Goal: Task Accomplishment & Management: Manage account settings

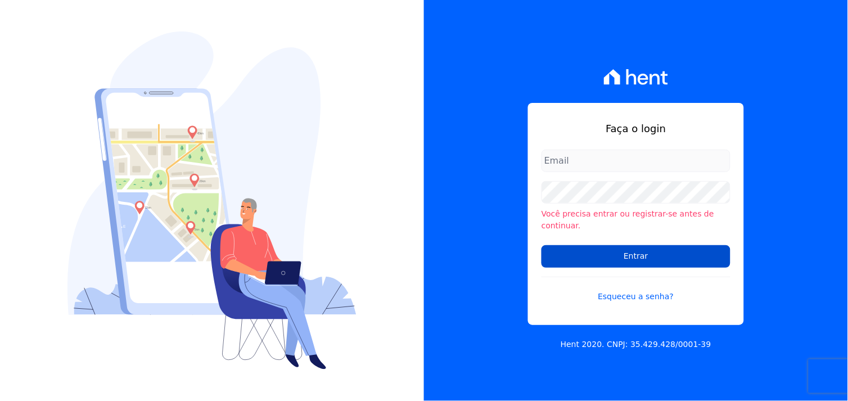
type input "[EMAIL_ADDRESS][DOMAIN_NAME]"
click at [614, 256] on input "Entrar" at bounding box center [635, 256] width 189 height 22
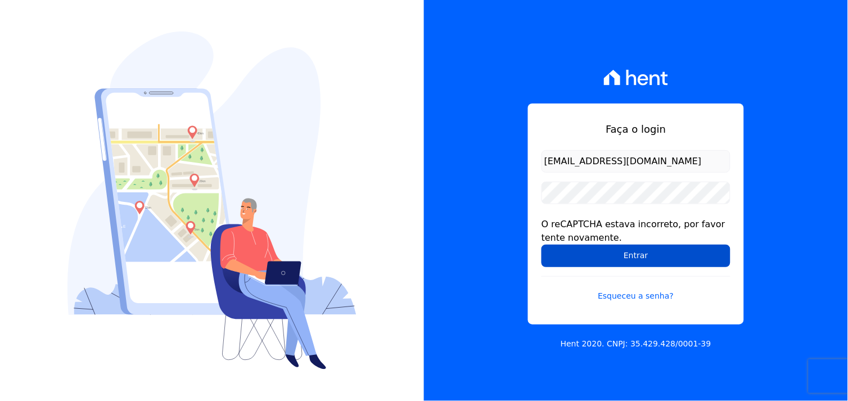
click at [626, 257] on input "Entrar" at bounding box center [635, 256] width 189 height 22
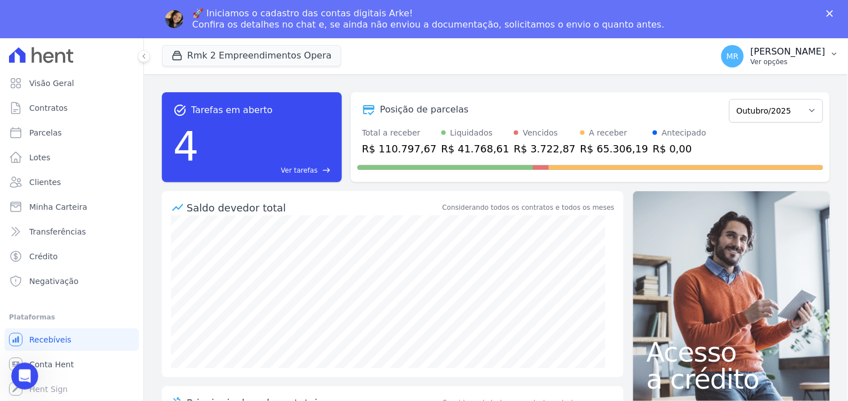
click at [794, 56] on p "Marcos Real" at bounding box center [788, 51] width 75 height 11
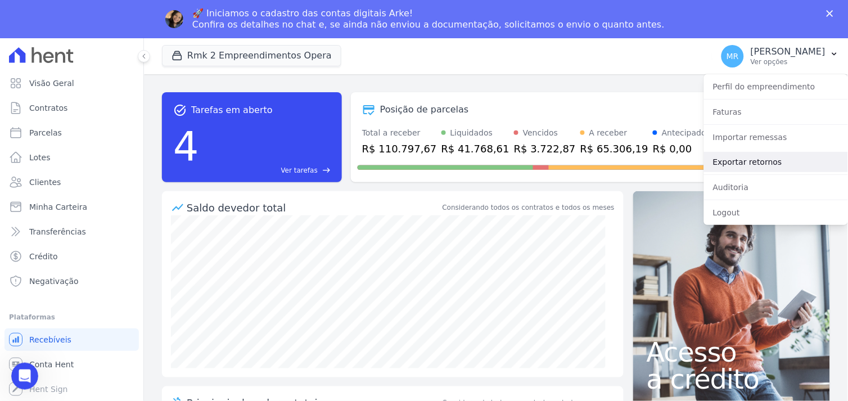
click at [749, 165] on link "Exportar retornos" at bounding box center [776, 162] width 144 height 20
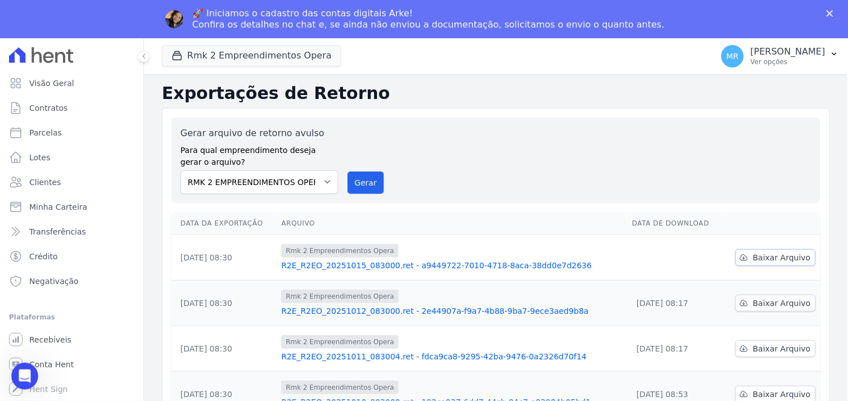
click at [789, 256] on span "Baixar Arquivo" at bounding box center [782, 257] width 58 height 11
drag, startPoint x: 291, startPoint y: 57, endPoint x: 284, endPoint y: 62, distance: 9.2
click at [291, 57] on button "Rmk 2 Empreendimentos Opera" at bounding box center [251, 55] width 179 height 21
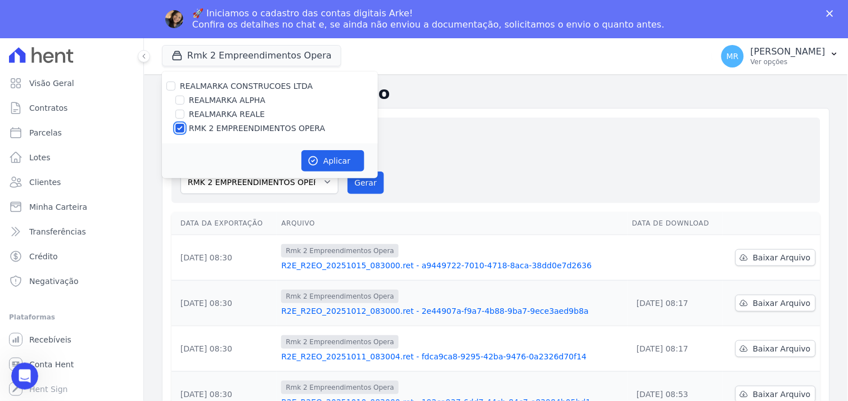
click at [179, 128] on input "RMK 2 EMPREENDIMENTOS OPERA" at bounding box center [179, 128] width 9 height 9
checkbox input "false"
click at [177, 115] on input "REALMARKA REALE" at bounding box center [179, 114] width 9 height 9
checkbox input "true"
click at [340, 160] on button "Aplicar" at bounding box center [332, 160] width 63 height 21
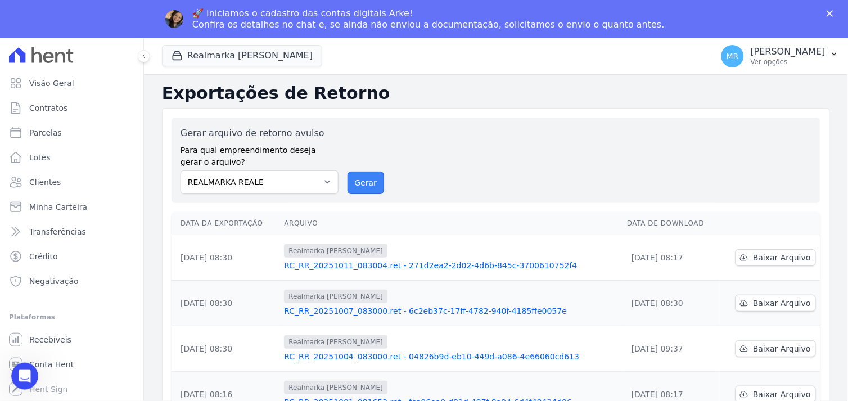
click at [367, 189] on button "Gerar" at bounding box center [365, 182] width 37 height 22
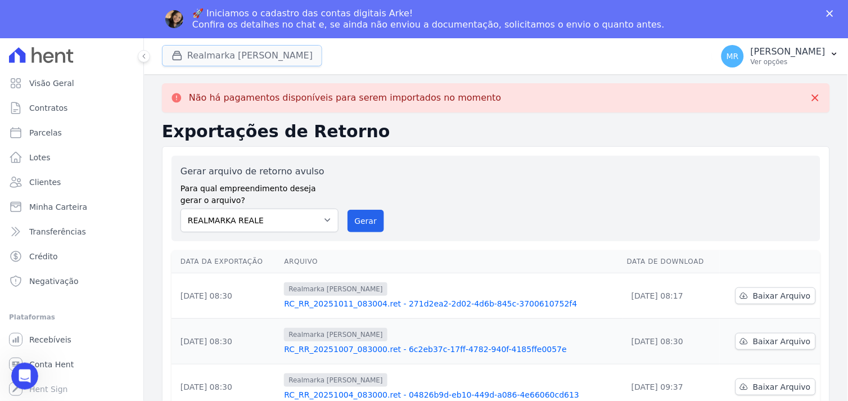
click at [209, 56] on button "Realmarka Reale" at bounding box center [242, 55] width 160 height 21
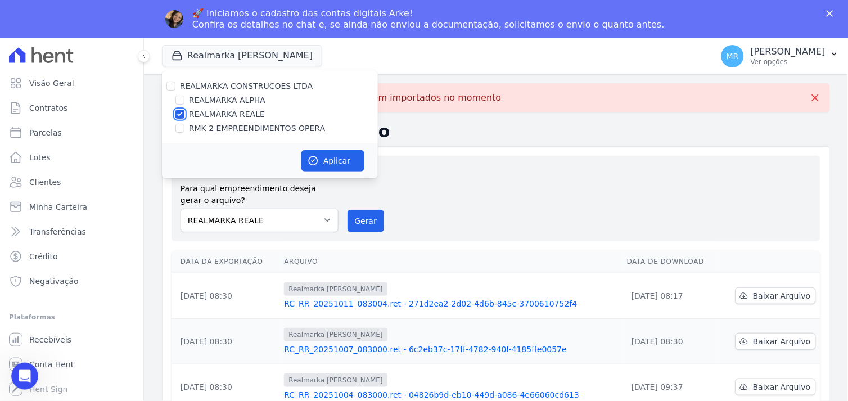
click at [178, 115] on input "REALMARKA REALE" at bounding box center [179, 114] width 9 height 9
checkbox input "false"
click at [178, 100] on input "REALMARKA ALPHA" at bounding box center [179, 100] width 9 height 9
checkbox input "true"
click at [339, 161] on button "Aplicar" at bounding box center [332, 160] width 63 height 21
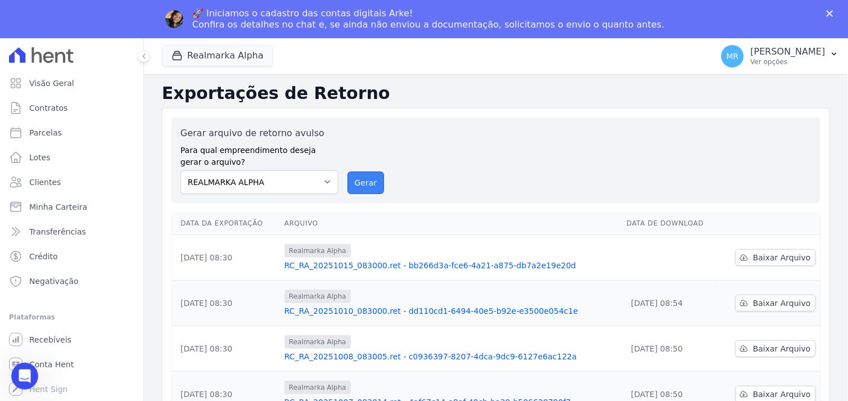
click at [357, 183] on button "Gerar" at bounding box center [365, 182] width 37 height 22
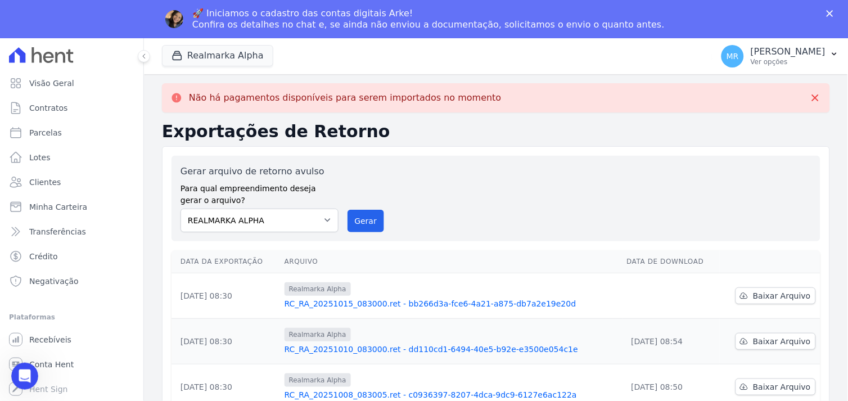
scroll to position [62, 0]
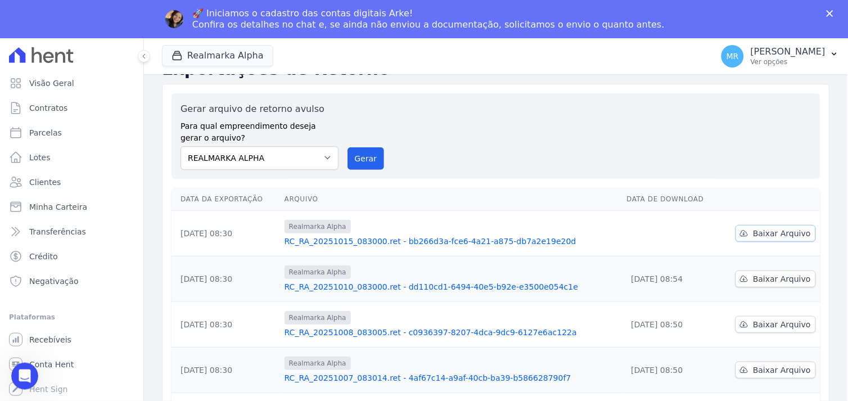
click at [765, 233] on span "Baixar Arquivo" at bounding box center [782, 233] width 58 height 11
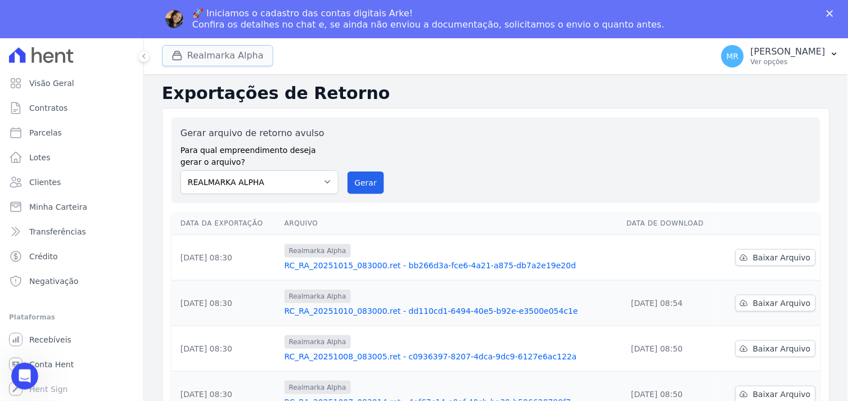
click at [215, 61] on button "Realmarka Alpha" at bounding box center [217, 55] width 111 height 21
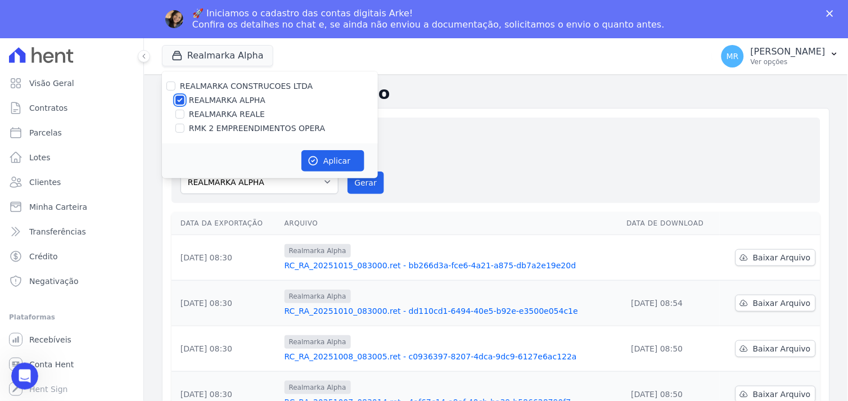
drag, startPoint x: 176, startPoint y: 99, endPoint x: 181, endPoint y: 112, distance: 14.4
click at [178, 100] on input "REALMARKA ALPHA" at bounding box center [179, 100] width 9 height 9
checkbox input "false"
click at [178, 115] on input "REALMARKA REALE" at bounding box center [179, 114] width 9 height 9
checkbox input "true"
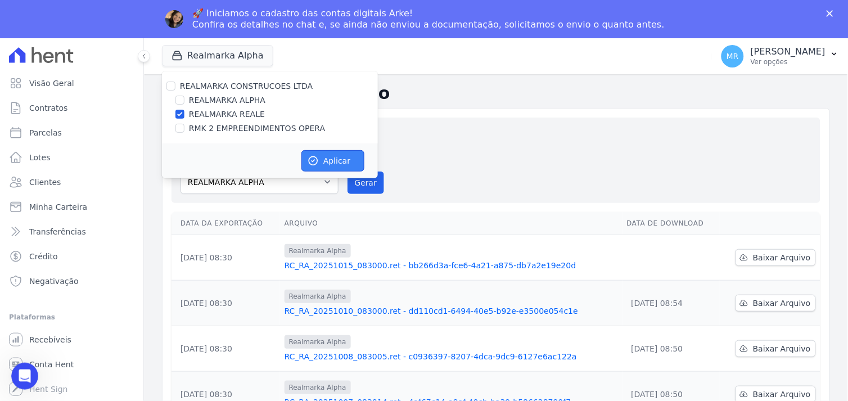
click at [333, 162] on button "Aplicar" at bounding box center [332, 160] width 63 height 21
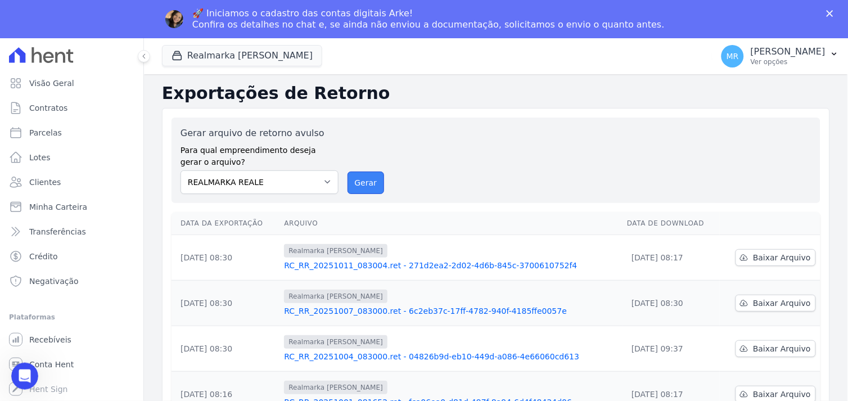
click at [363, 186] on button "Gerar" at bounding box center [365, 182] width 37 height 22
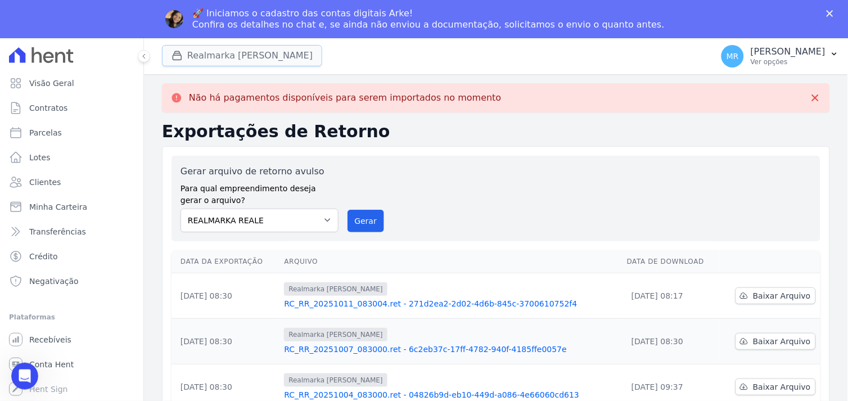
click at [213, 58] on button "Realmarka Reale" at bounding box center [242, 55] width 160 height 21
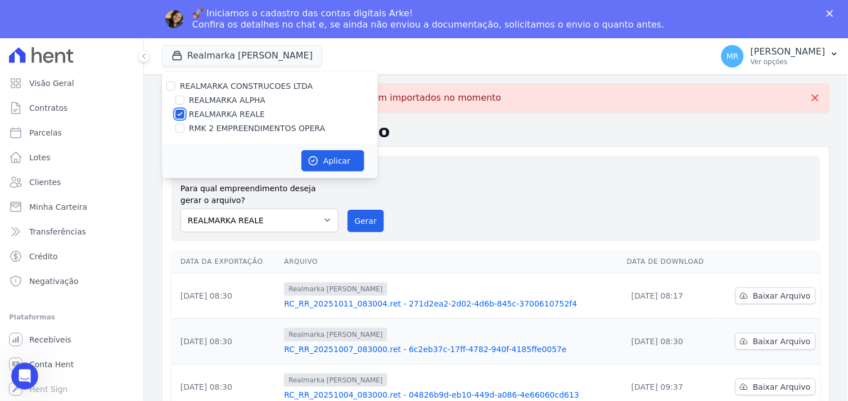
drag, startPoint x: 177, startPoint y: 115, endPoint x: 176, endPoint y: 126, distance: 11.9
click at [177, 116] on input "REALMARKA REALE" at bounding box center [179, 114] width 9 height 9
checkbox input "false"
click at [178, 133] on div at bounding box center [179, 128] width 9 height 11
click at [179, 131] on input "RMK 2 EMPREENDIMENTOS OPERA" at bounding box center [179, 128] width 9 height 9
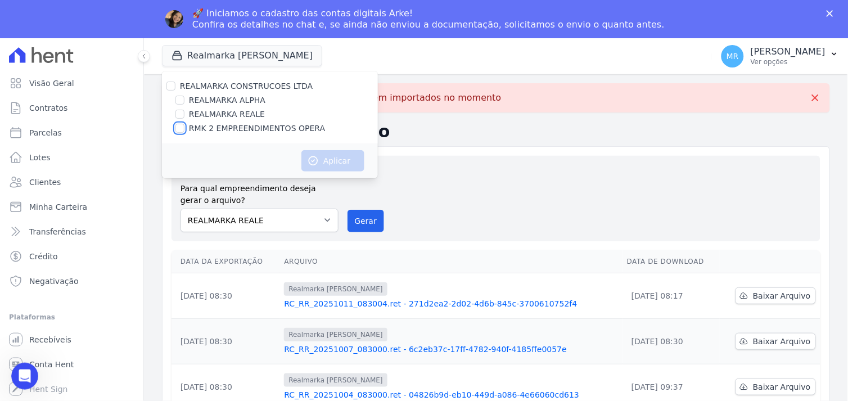
checkbox input "true"
click at [338, 153] on button "Aplicar" at bounding box center [332, 160] width 63 height 21
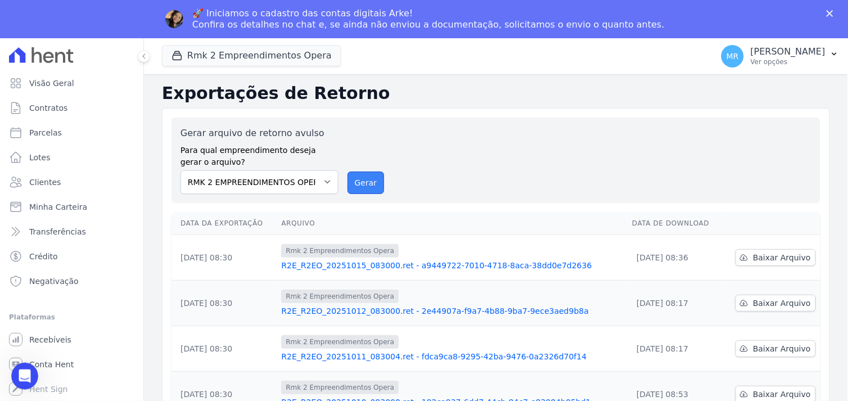
click at [364, 178] on button "Gerar" at bounding box center [365, 182] width 37 height 22
click at [37, 132] on span "Parcelas" at bounding box center [45, 132] width 33 height 11
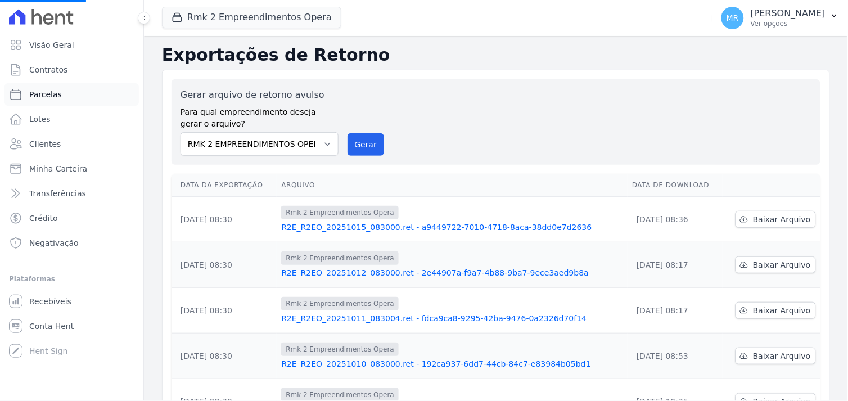
select select
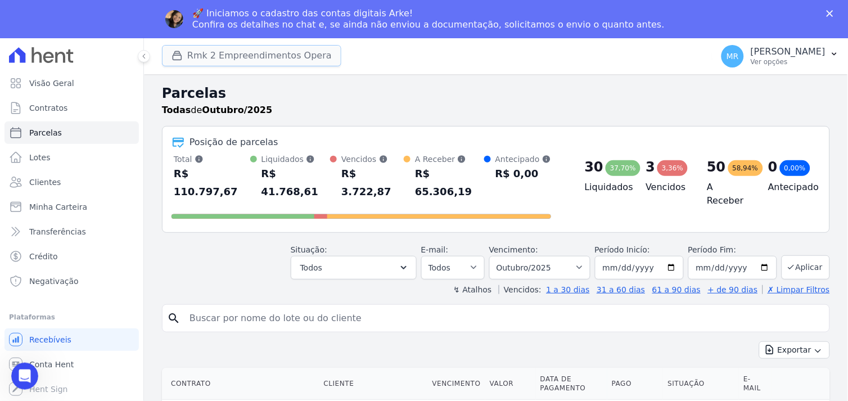
click at [245, 55] on button "Rmk 2 Empreendimentos Opera" at bounding box center [251, 55] width 179 height 21
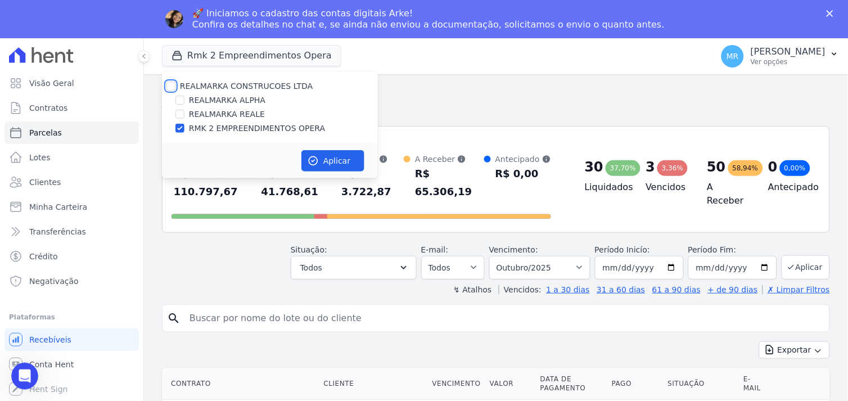
click at [168, 85] on input "REALMARKA CONSTRUCOES LTDA" at bounding box center [170, 86] width 9 height 9
checkbox input "true"
click at [333, 171] on div "Aplicar" at bounding box center [270, 160] width 216 height 35
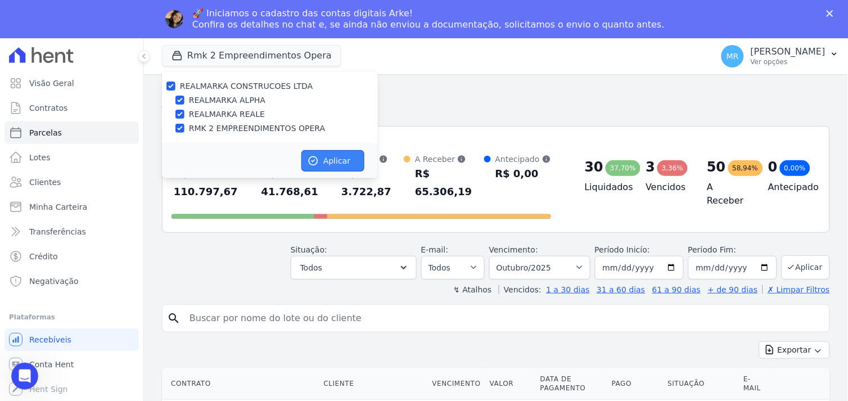
click at [332, 161] on button "Aplicar" at bounding box center [332, 160] width 63 height 21
select select
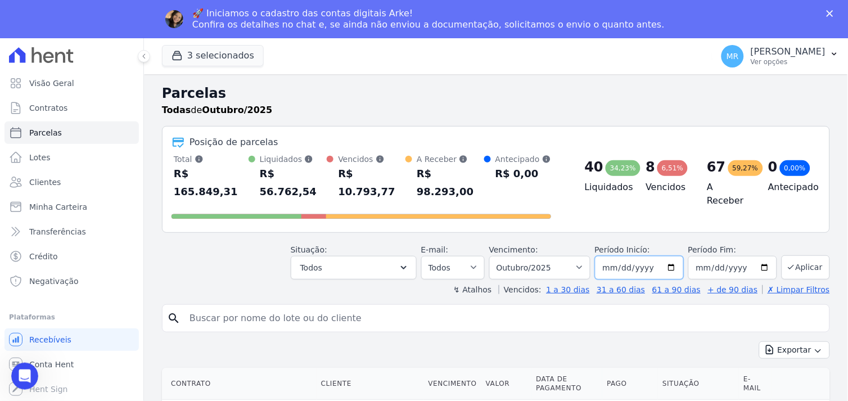
drag, startPoint x: 668, startPoint y: 248, endPoint x: 657, endPoint y: 256, distance: 14.1
click at [667, 256] on input "2025-10-01" at bounding box center [639, 268] width 89 height 24
type input "[DATE]"
click at [755, 256] on input "2025-10-31" at bounding box center [732, 268] width 89 height 24
type input "[DATE]"
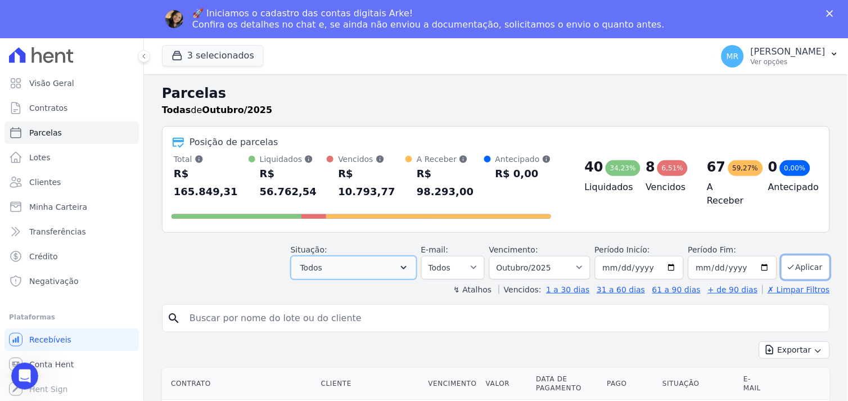
click at [409, 262] on icon "button" at bounding box center [403, 267] width 11 height 11
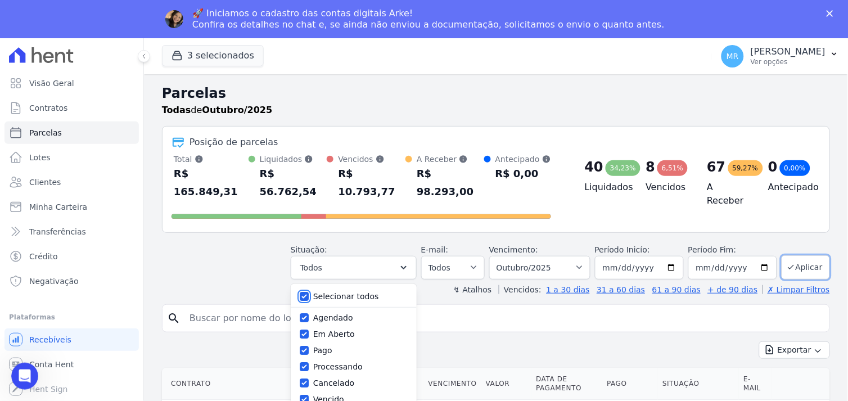
click at [309, 292] on input "Selecionar todos" at bounding box center [304, 296] width 9 height 9
checkbox input "false"
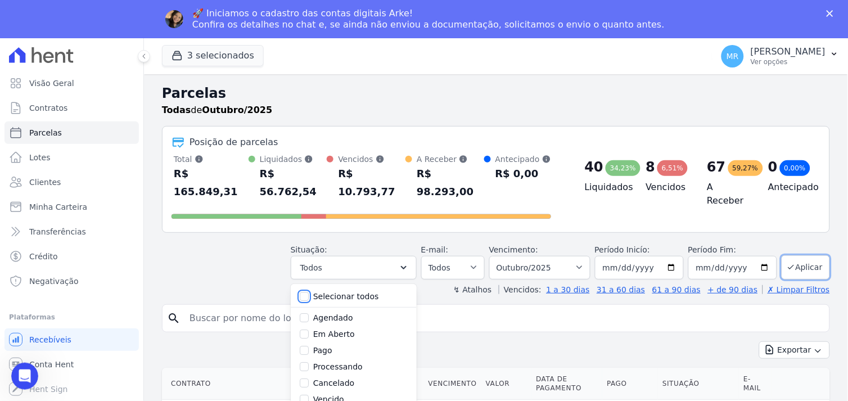
checkbox input "false"
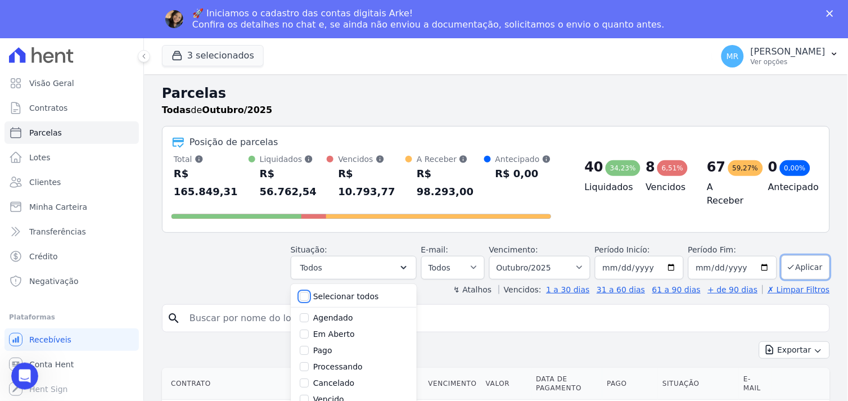
checkbox input "false"
click at [583, 256] on select "Filtrar por período ──────── Todos os meses Março/2024 Abril/2024 Maio/2024 Jun…" at bounding box center [539, 268] width 101 height 24
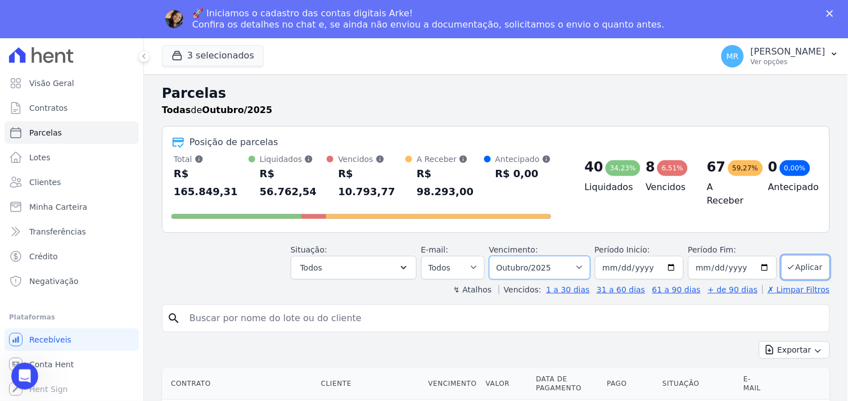
select select "all"
click at [496, 256] on select "Filtrar por período ──────── Todos os meses Março/2024 Abril/2024 Maio/2024 Jun…" at bounding box center [539, 268] width 101 height 24
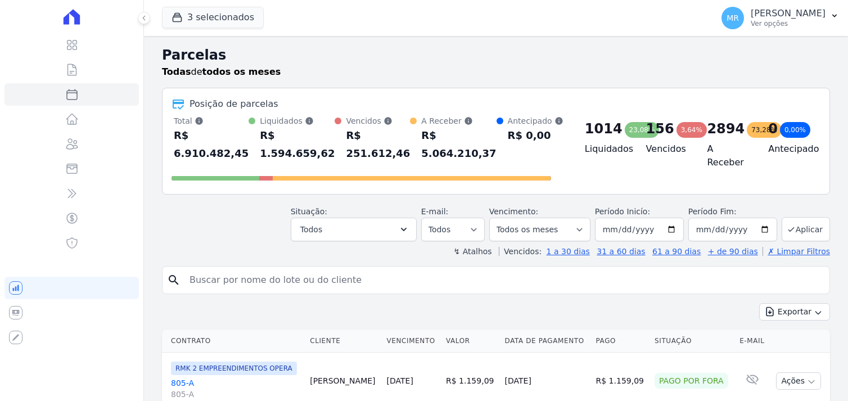
select select
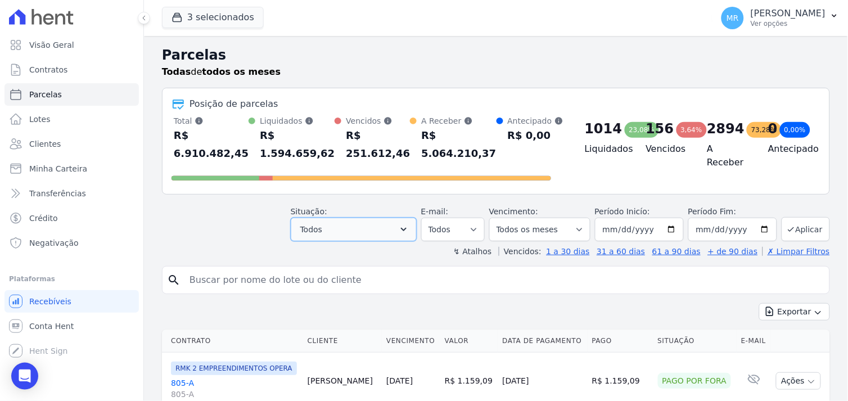
click at [409, 229] on icon "button" at bounding box center [403, 229] width 11 height 11
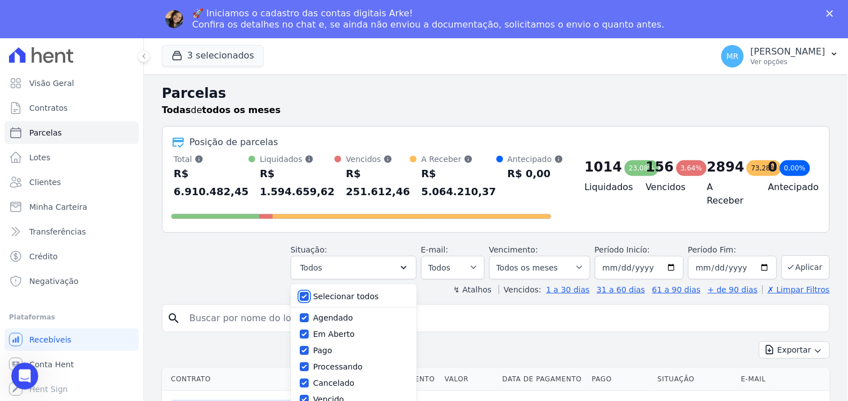
click at [309, 299] on input "Selecionar todos" at bounding box center [304, 296] width 9 height 9
checkbox input "false"
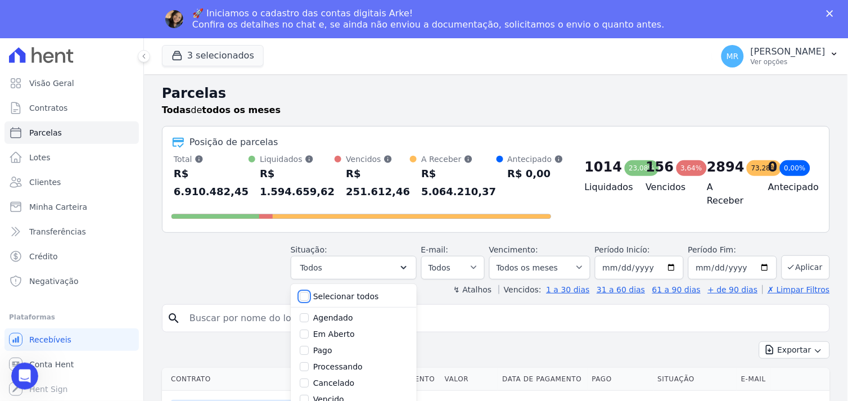
checkbox input "false"
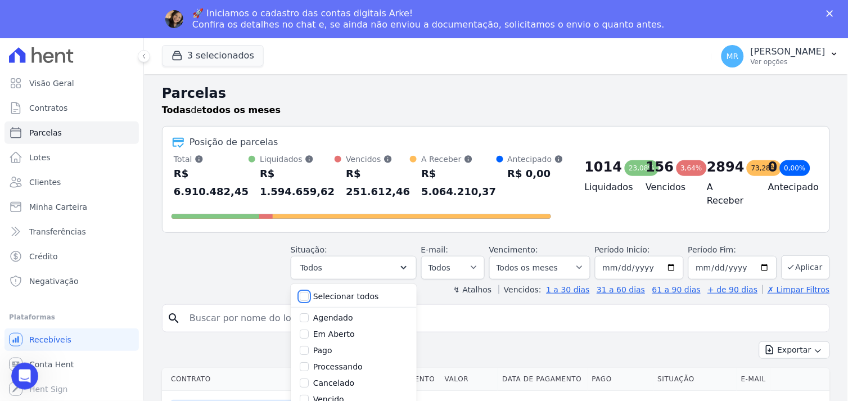
checkbox input "false"
click at [309, 351] on input "Pago" at bounding box center [304, 350] width 9 height 9
checkbox input "true"
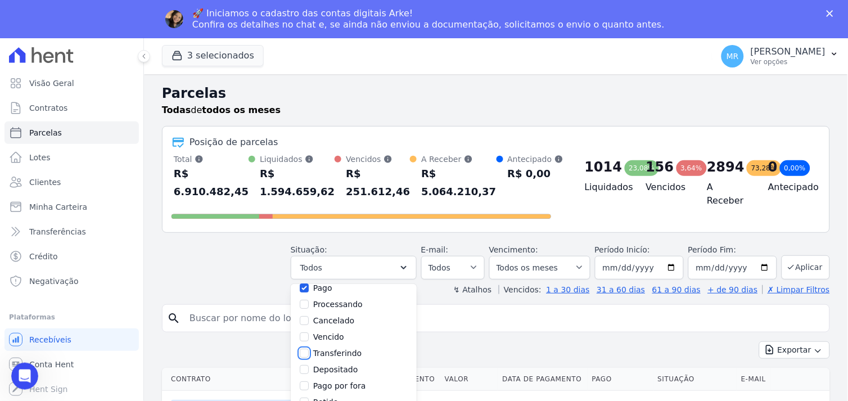
click at [309, 355] on input "Transferindo" at bounding box center [304, 353] width 9 height 9
checkbox input "true"
click at [309, 369] on input "Depositado" at bounding box center [304, 369] width 9 height 9
checkbox input "true"
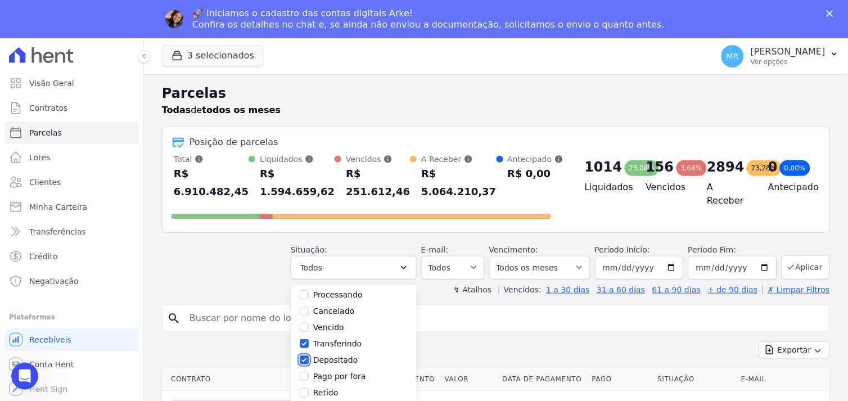
scroll to position [75, 0]
click at [309, 374] on input "Pago por fora" at bounding box center [304, 373] width 9 height 9
checkbox input "true"
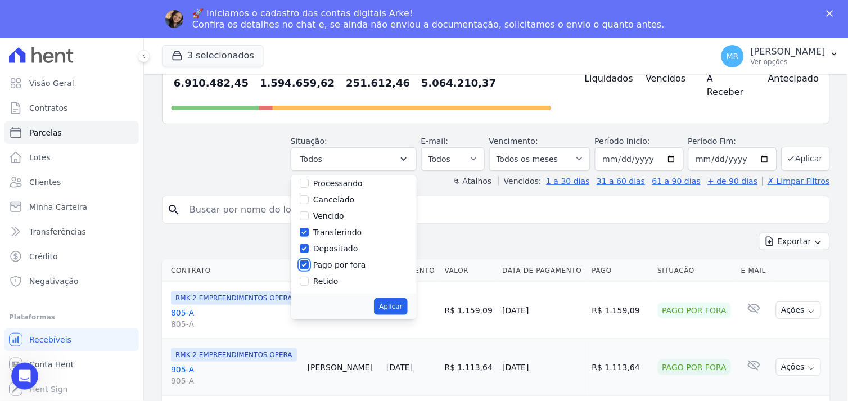
scroll to position [125, 0]
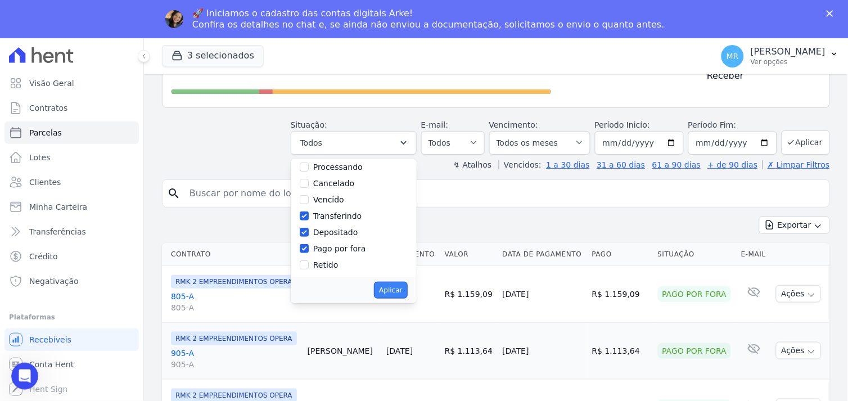
click at [397, 290] on button "Aplicar" at bounding box center [390, 290] width 33 height 17
select select "paid"
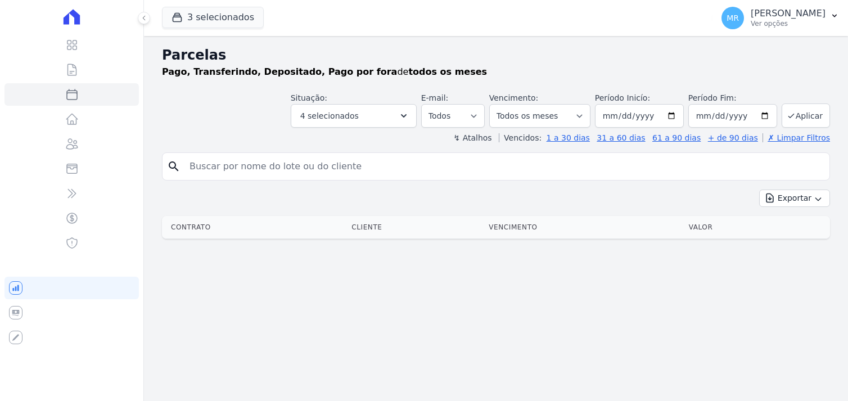
select select
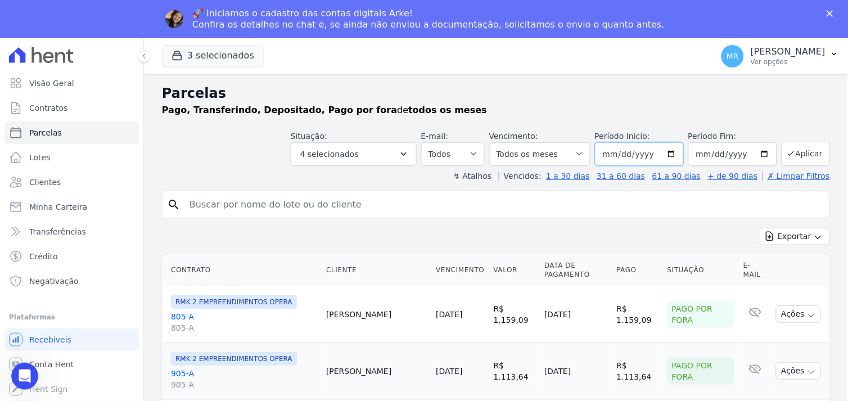
click at [669, 152] on input "[DATE]" at bounding box center [639, 154] width 89 height 24
drag, startPoint x: 653, startPoint y: 155, endPoint x: 571, endPoint y: 141, distance: 83.3
click at [571, 141] on div "Situação: Agendado Em Aberto Pago Processando Cancelado Vencido Transferindo De…" at bounding box center [560, 147] width 539 height 35
type input "[DATE]"
click at [801, 155] on button "Aplicar" at bounding box center [805, 154] width 48 height 24
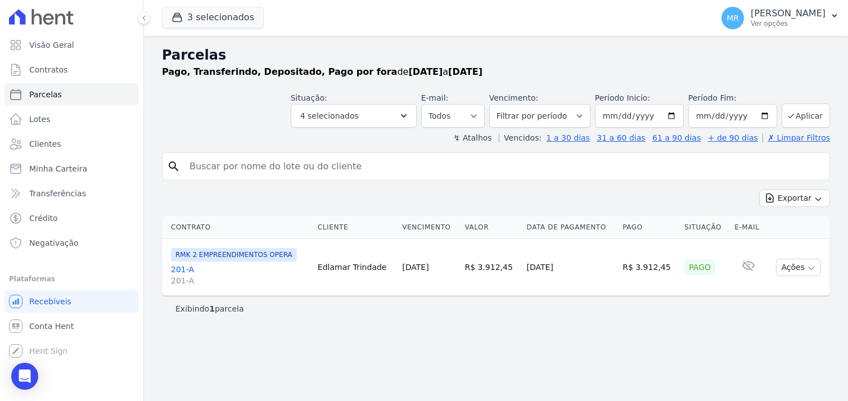
select select
